Goal: Share content: Share content

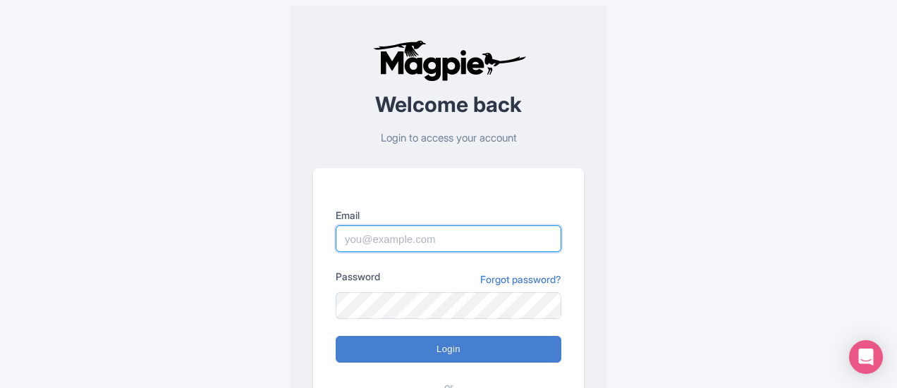
drag, startPoint x: 0, startPoint y: 0, endPoint x: 417, endPoint y: 239, distance: 480.9
click at [417, 239] on input "Email" at bounding box center [449, 239] width 226 height 27
type input "evas@bigbustours.com"
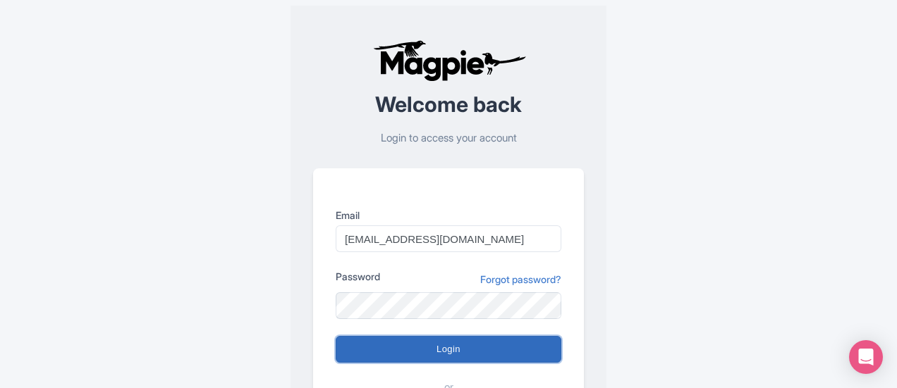
click at [431, 348] on input "Login" at bounding box center [449, 349] width 226 height 27
type input "Logging in..."
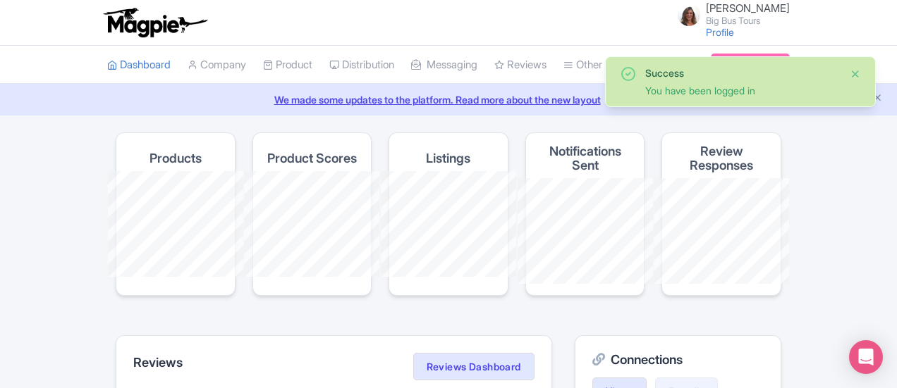
click at [854, 71] on button "Close" at bounding box center [854, 74] width 11 height 17
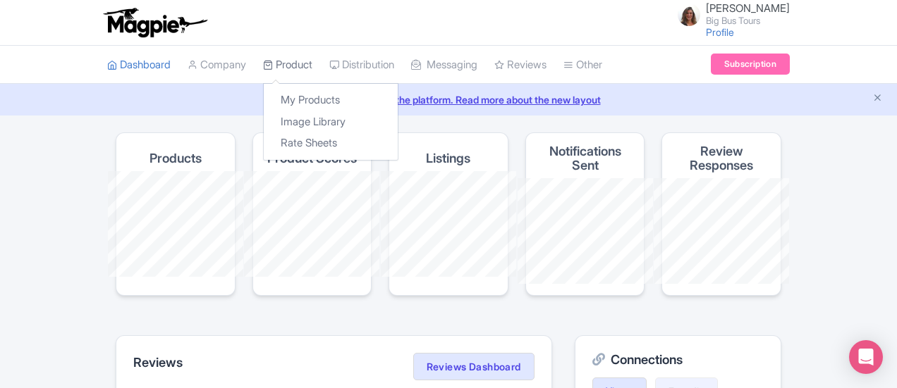
click at [263, 64] on link "Product" at bounding box center [287, 65] width 49 height 39
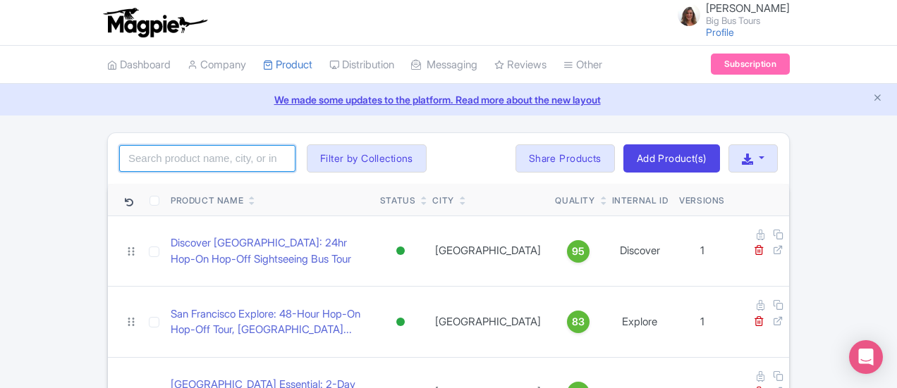
click at [130, 158] on input "search" at bounding box center [207, 158] width 176 height 27
type input "everglade"
click button "Search" at bounding box center [0, 0] width 0 height 0
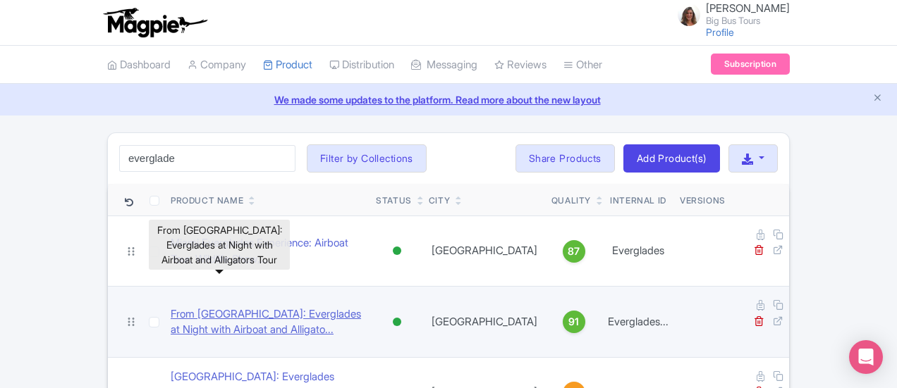
click at [171, 307] on link "From Miami: Everglades at Night with Airboat and Alligato..." at bounding box center [268, 323] width 194 height 32
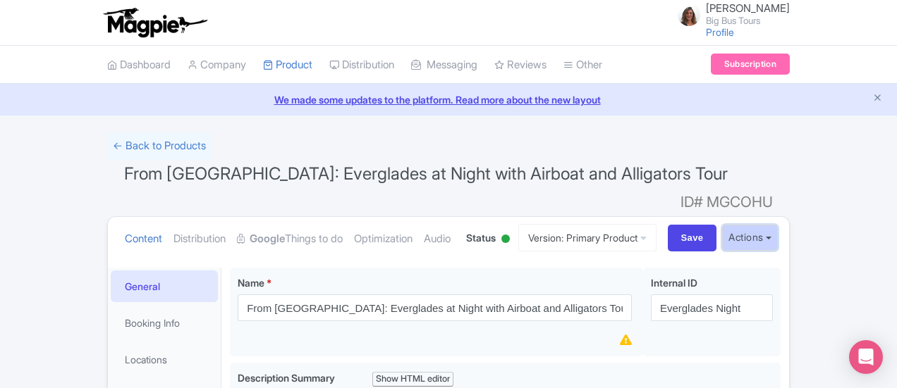
click at [778, 225] on button "Actions" at bounding box center [750, 238] width 56 height 26
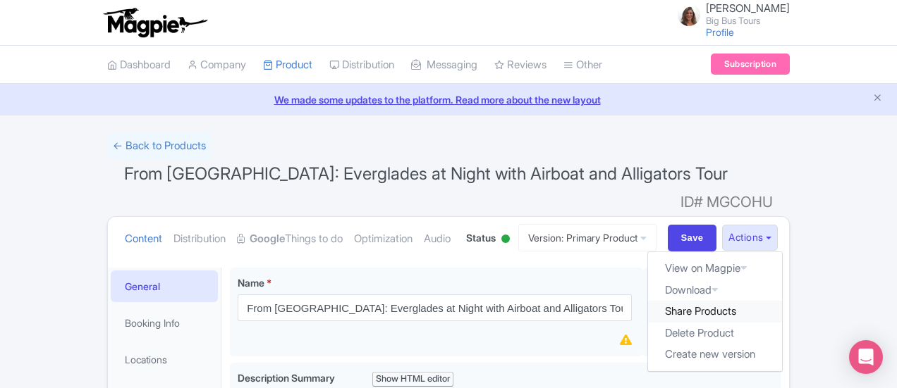
click at [778, 301] on link "Share Products" at bounding box center [715, 312] width 134 height 22
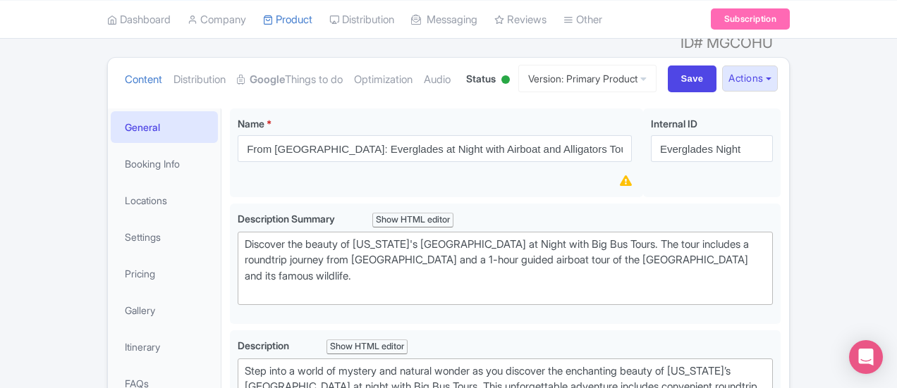
scroll to position [141, 0]
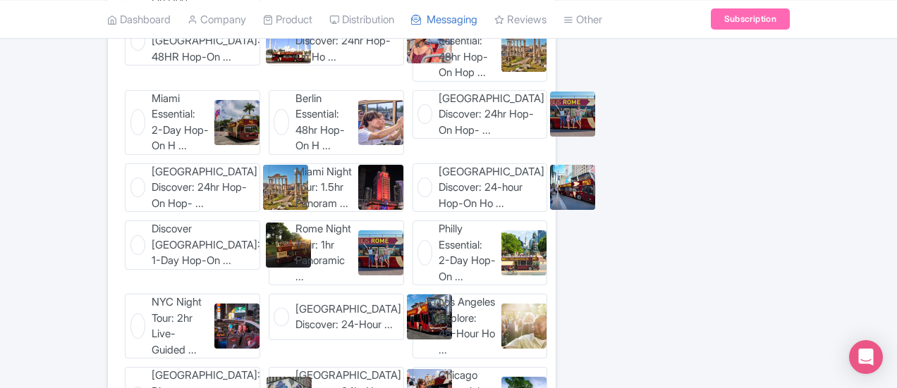
scroll to position [916, 0]
